Goal: Information Seeking & Learning: Understand process/instructions

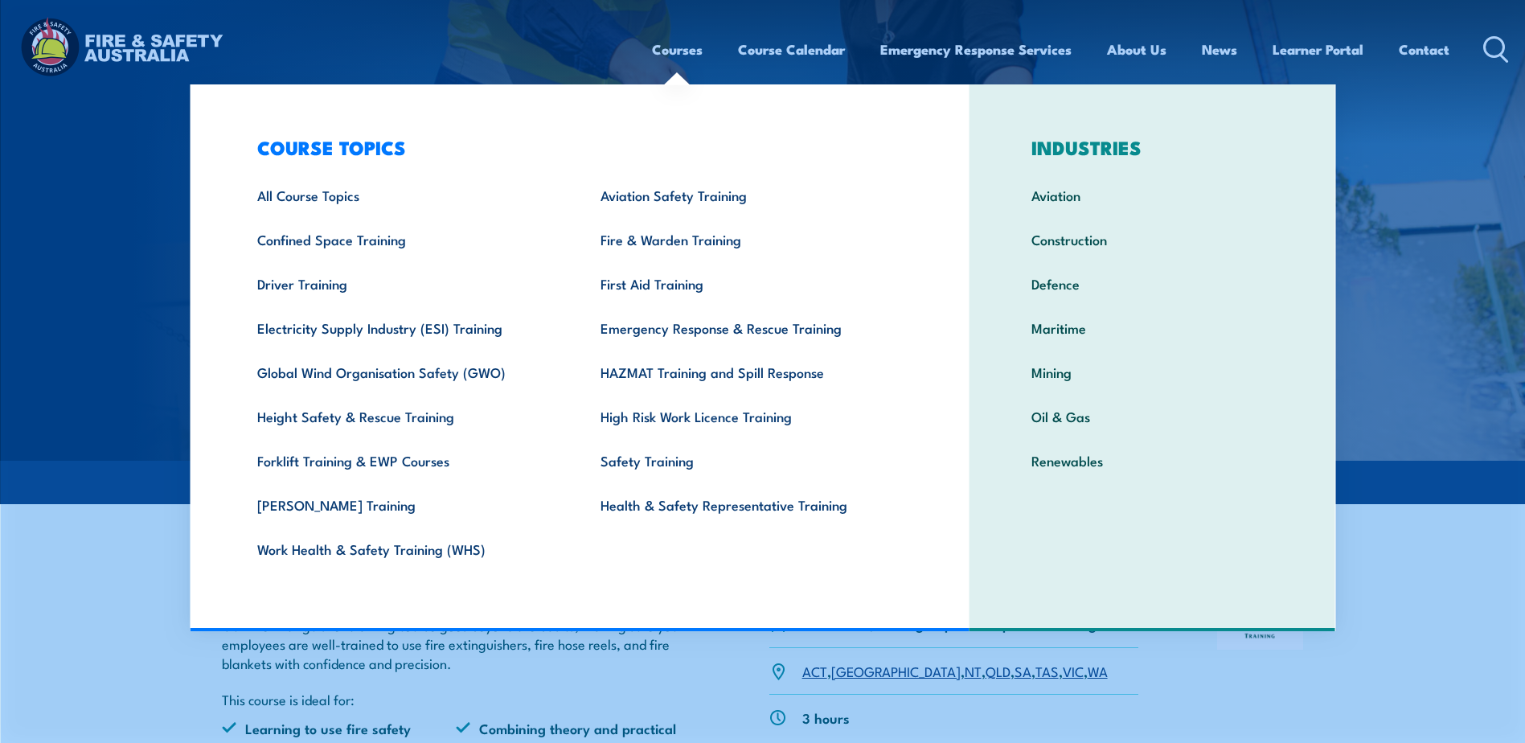
click at [674, 51] on link "Courses" at bounding box center [677, 49] width 51 height 43
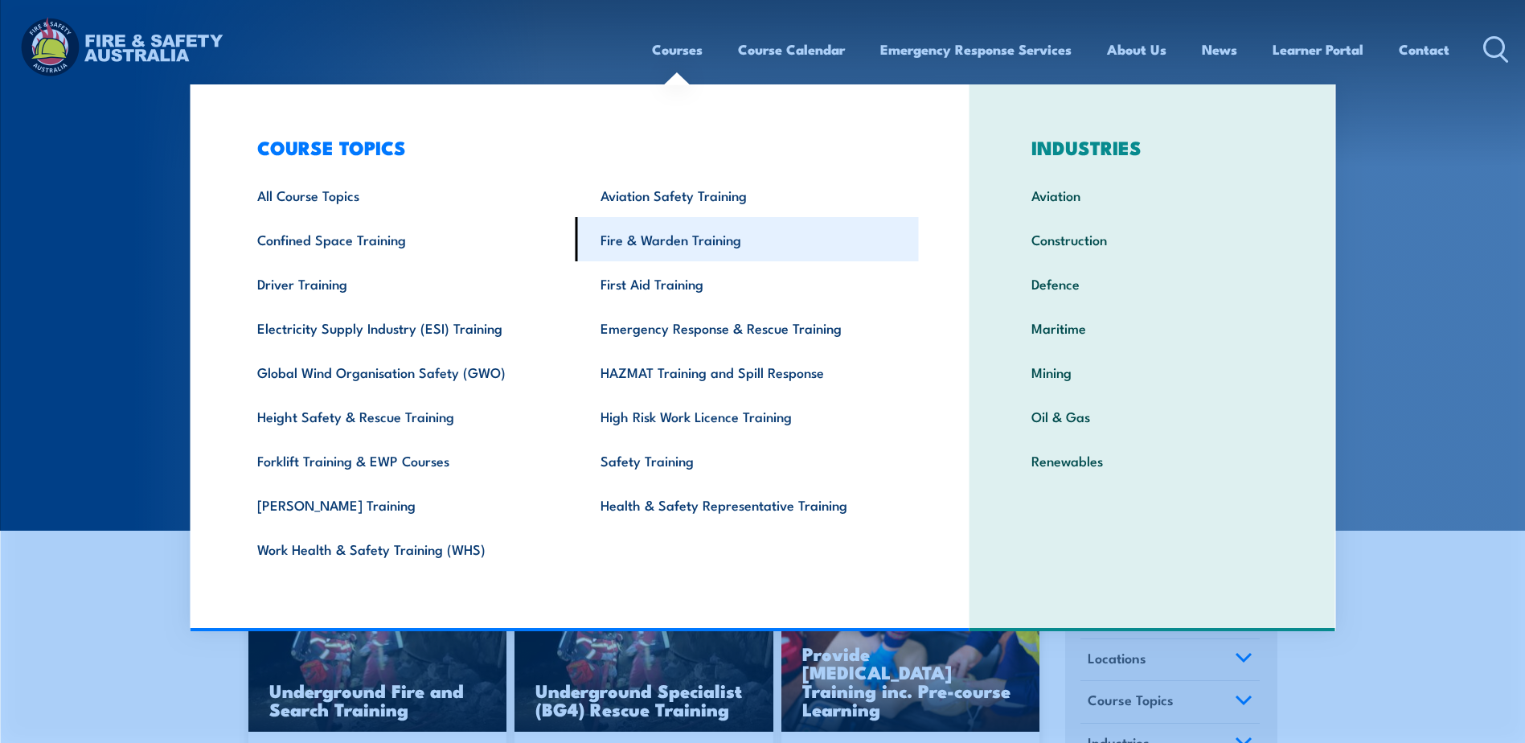
click at [691, 240] on link "Fire & Warden Training" at bounding box center [747, 239] width 343 height 44
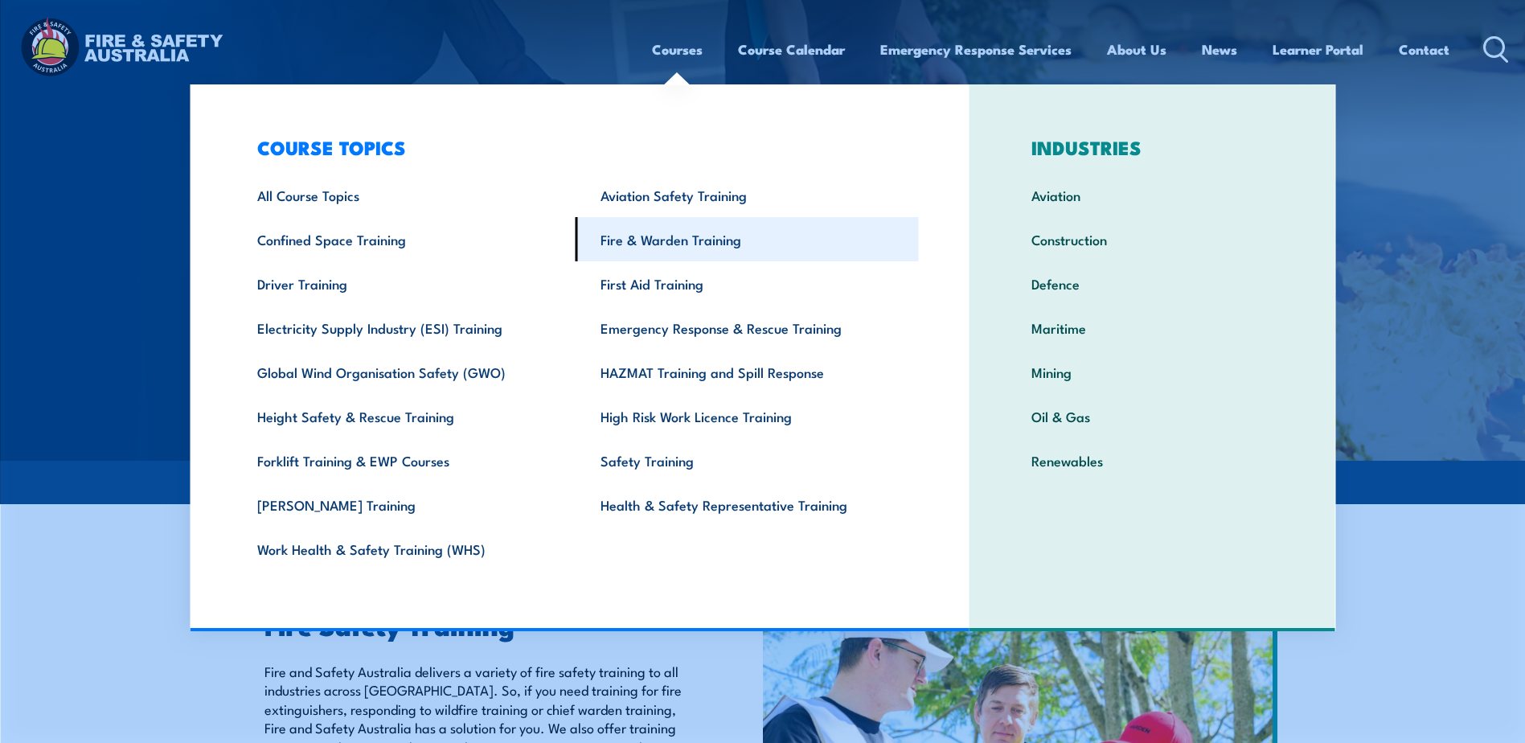
click at [652, 239] on link "Fire & Warden Training" at bounding box center [747, 239] width 343 height 44
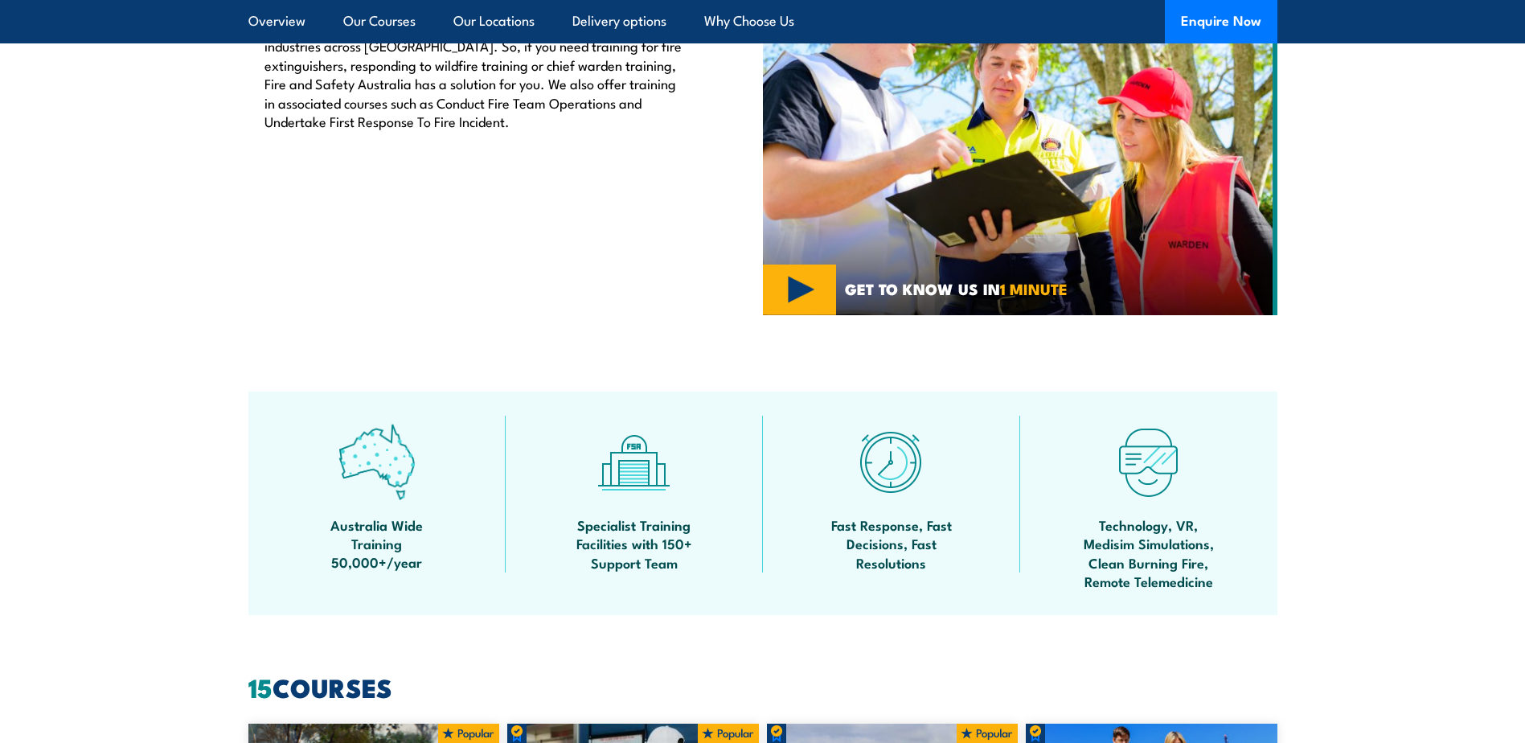
scroll to position [643, 0]
click at [608, 22] on link "Delivery options" at bounding box center [619, 21] width 94 height 43
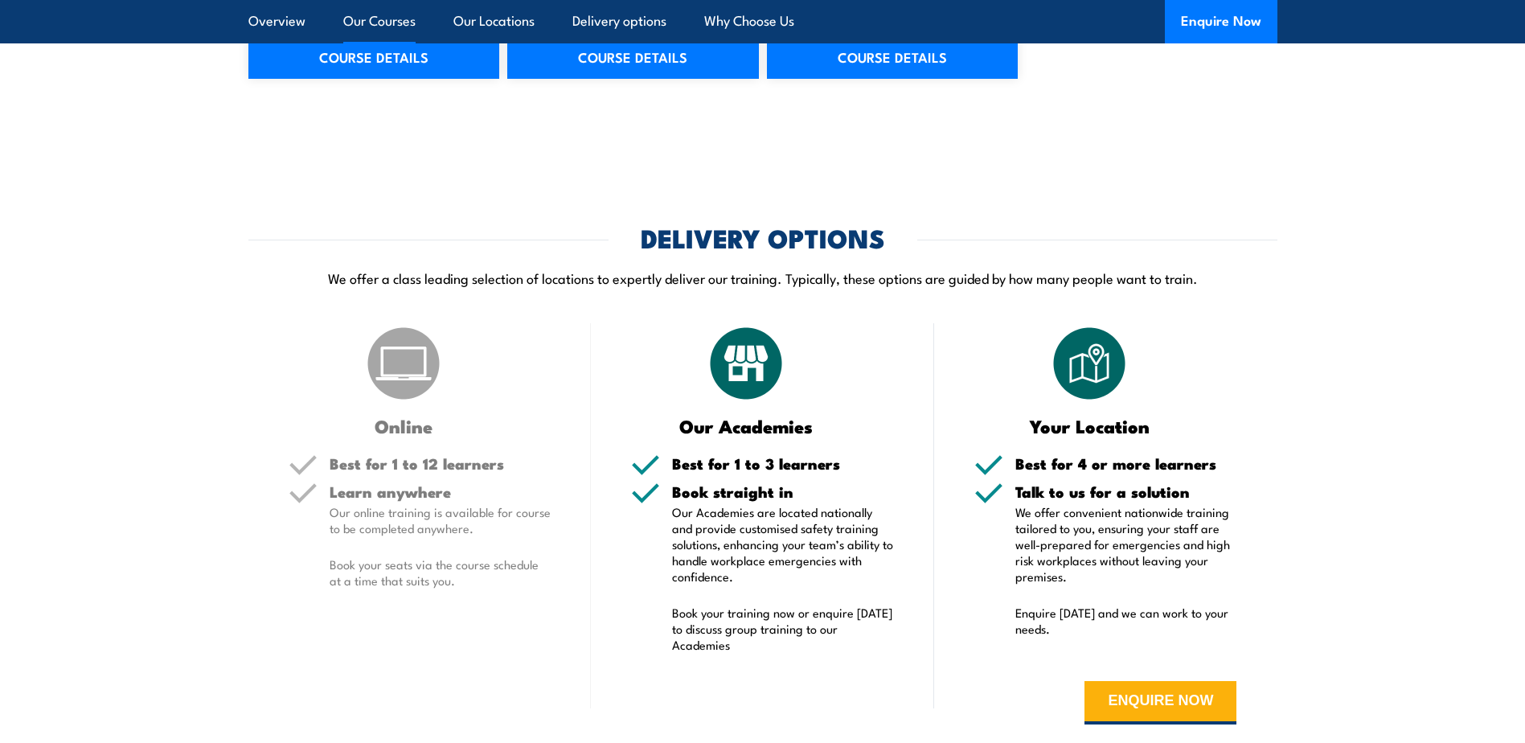
scroll to position [2969, 0]
